Goal: Navigation & Orientation: Understand site structure

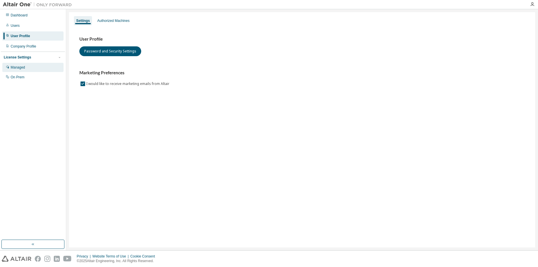
click at [22, 68] on div "Managed" at bounding box center [18, 67] width 14 height 5
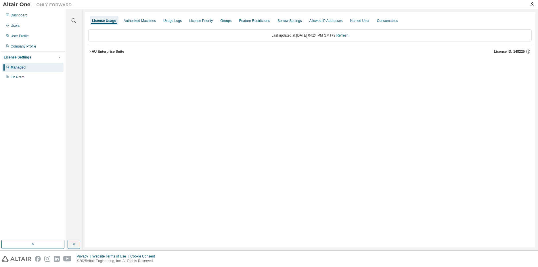
click at [91, 51] on icon "button" at bounding box center [89, 51] width 3 height 3
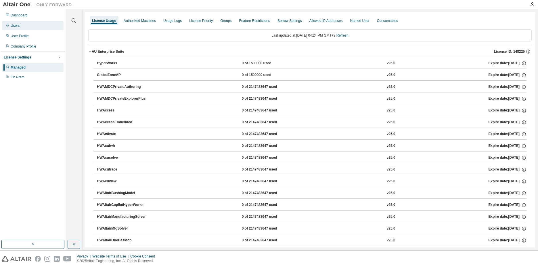
click at [19, 25] on div "Users" at bounding box center [15, 25] width 9 height 5
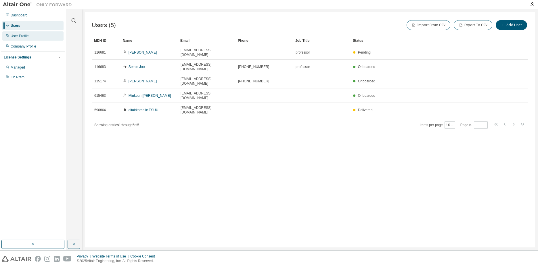
click at [14, 36] on div "User Profile" at bounding box center [20, 36] width 18 height 5
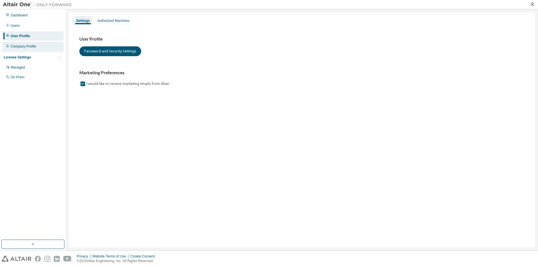
click at [16, 42] on div "Company Profile" at bounding box center [32, 46] width 61 height 9
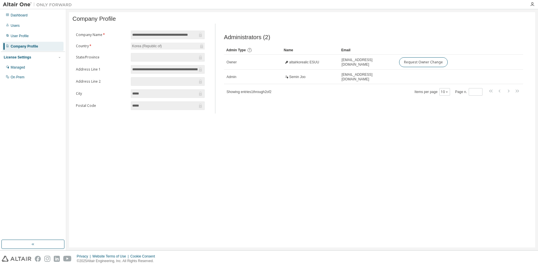
click at [21, 54] on div "License Settings Managed On Prem" at bounding box center [33, 66] width 64 height 31
click at [25, 66] on div "Managed" at bounding box center [18, 67] width 14 height 5
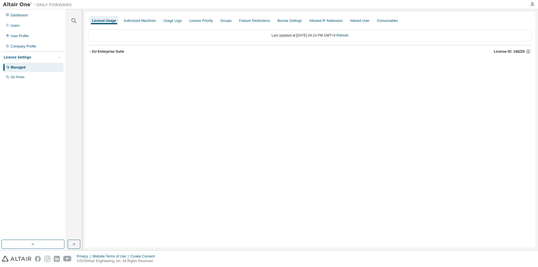
click at [90, 50] on icon "button" at bounding box center [89, 51] width 3 height 3
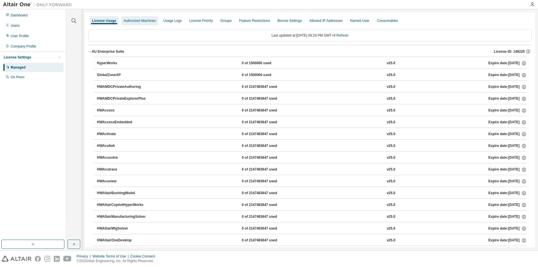
click at [132, 21] on div "Authorized Machines" at bounding box center [140, 20] width 32 height 5
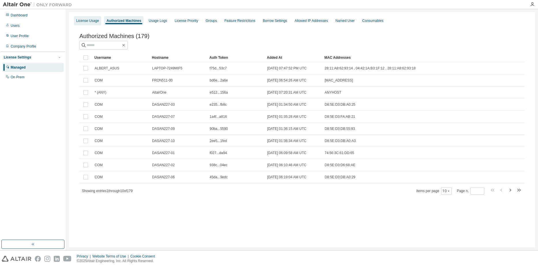
click at [82, 20] on div "License Usage" at bounding box center [87, 20] width 23 height 5
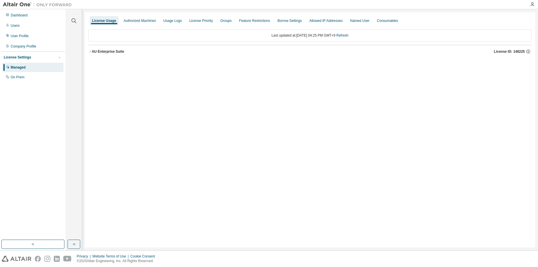
click at [91, 51] on icon "button" at bounding box center [89, 51] width 3 height 3
